Goal: Task Accomplishment & Management: Manage account settings

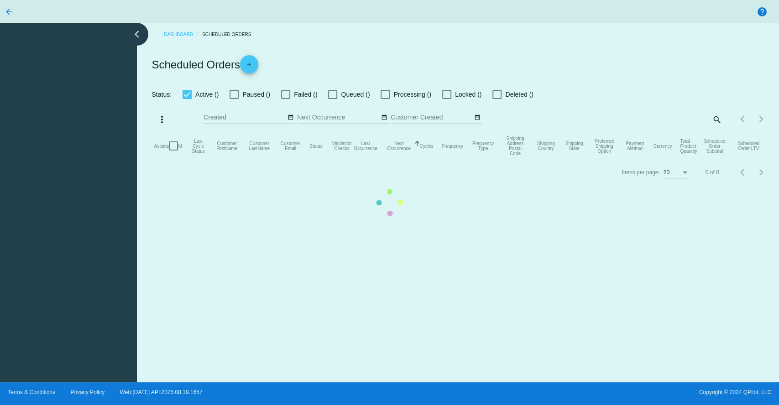
checkbox input "true"
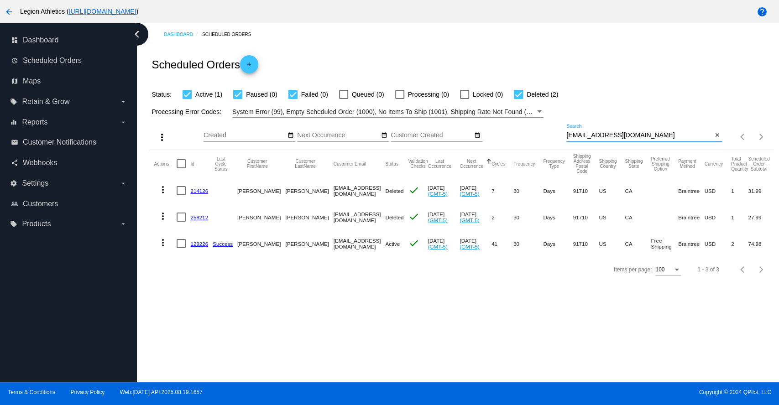
click at [609, 135] on input "[EMAIL_ADDRESS][DOMAIN_NAME]" at bounding box center [639, 135] width 146 height 7
click at [608, 136] on input "[EMAIL_ADDRESS][DOMAIN_NAME]" at bounding box center [639, 135] width 146 height 7
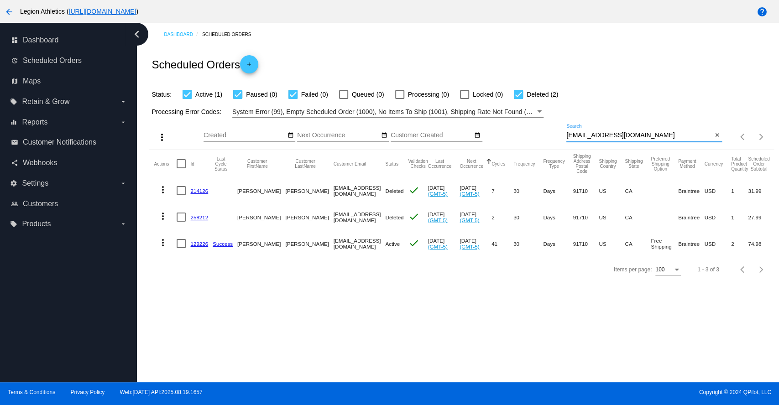
click at [608, 136] on input "[EMAIL_ADDRESS][DOMAIN_NAME]" at bounding box center [639, 135] width 146 height 7
paste input "gkeye"
type input "[EMAIL_ADDRESS][DOMAIN_NAME]"
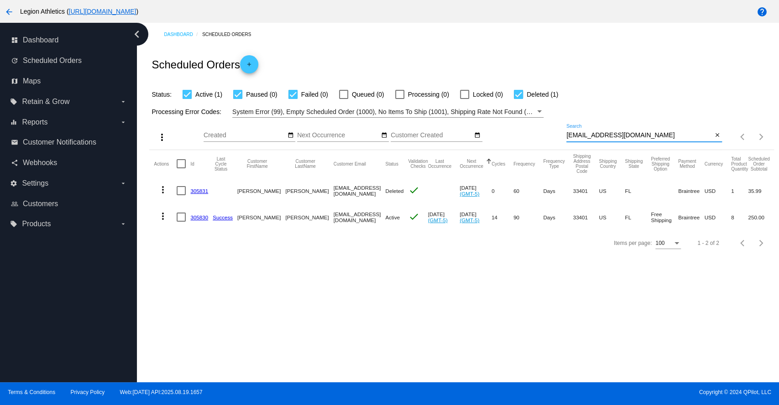
click at [198, 217] on link "305830" at bounding box center [199, 217] width 18 height 6
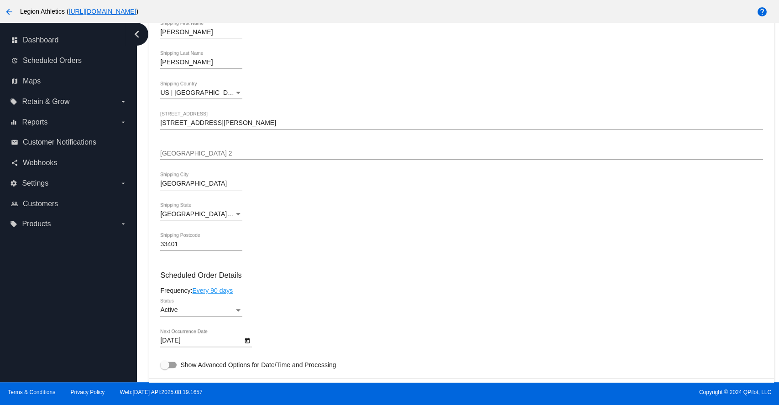
scroll to position [405, 0]
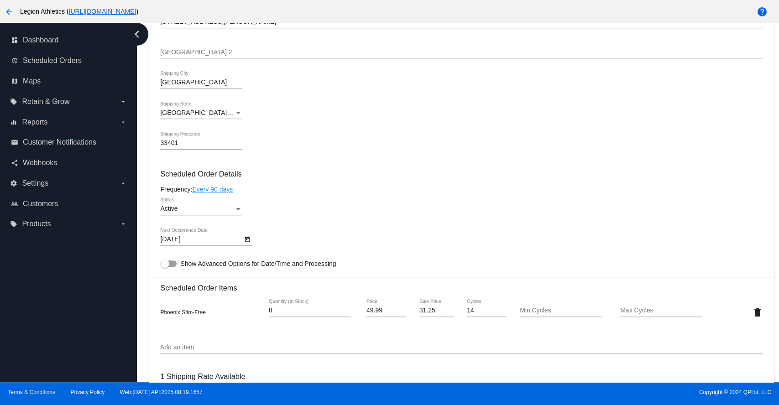
click at [237, 210] on div "Status" at bounding box center [238, 209] width 5 height 2
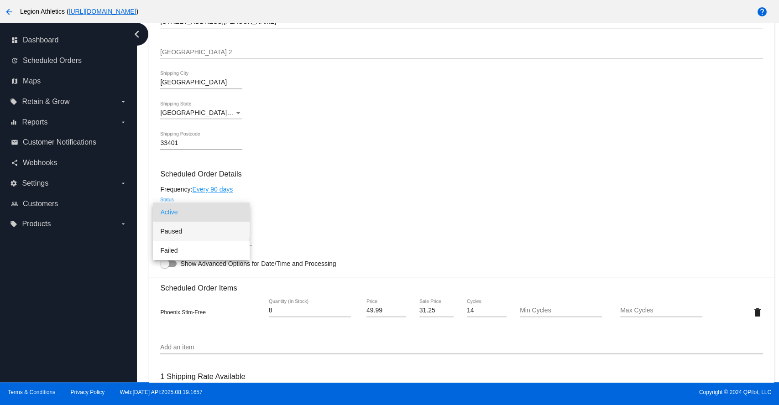
click at [196, 231] on span "Paused" at bounding box center [201, 231] width 82 height 19
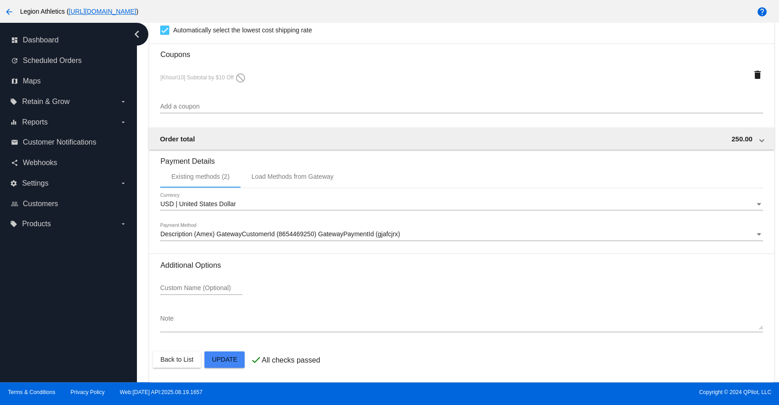
scroll to position [808, 0]
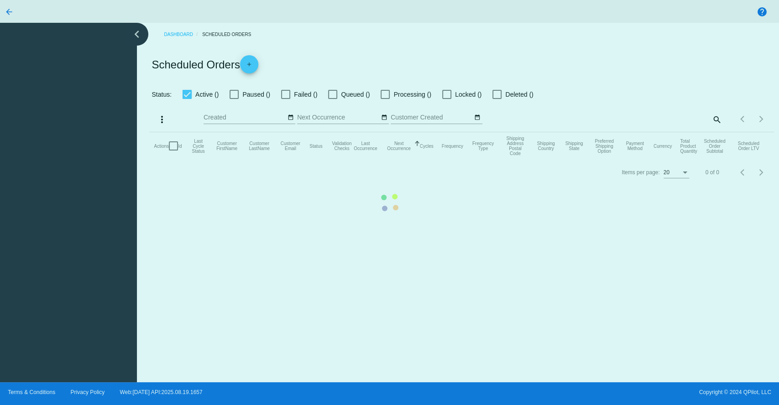
checkbox input "true"
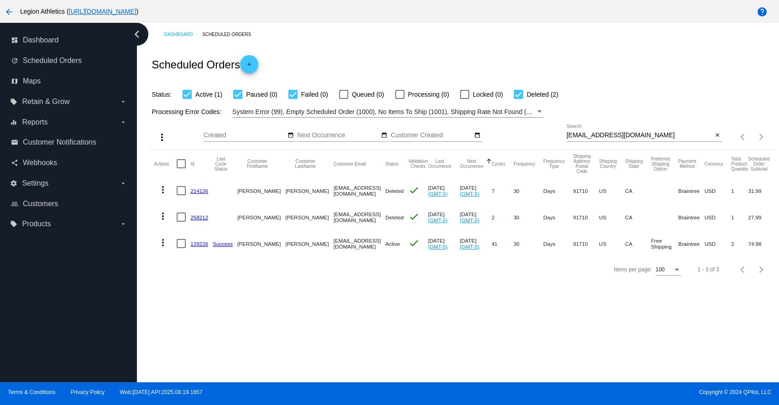
click at [194, 244] on link "129226" at bounding box center [199, 244] width 18 height 6
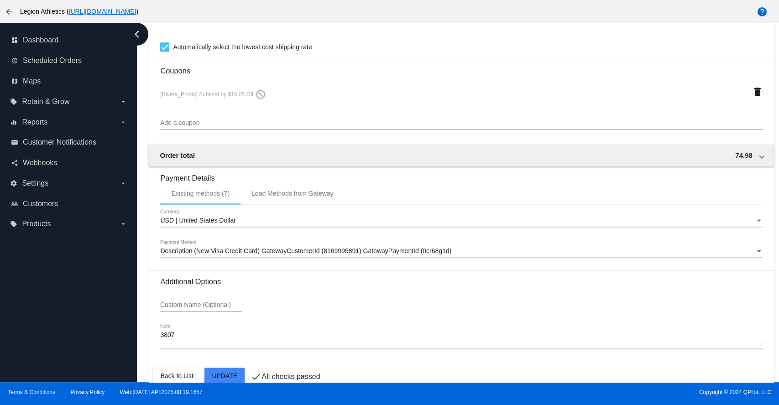
scroll to position [834, 0]
